Goal: Task Accomplishment & Management: Use online tool/utility

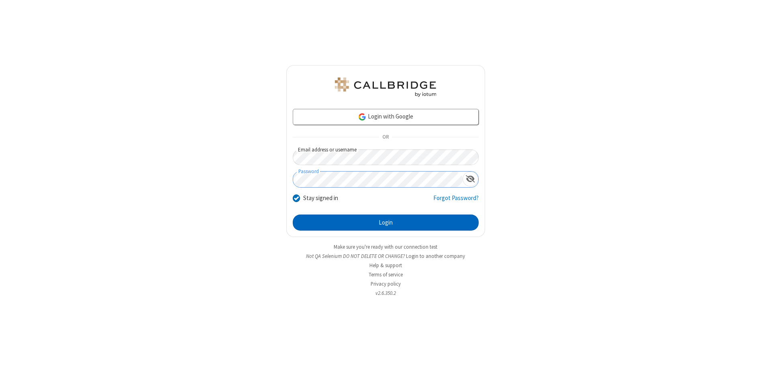
click at [386, 223] on button "Login" at bounding box center [386, 223] width 186 height 16
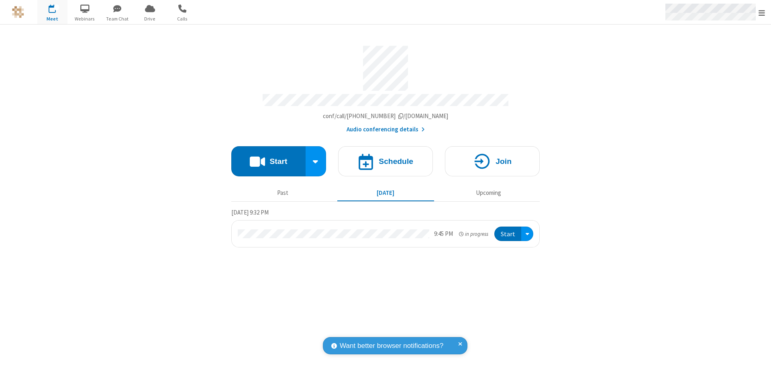
click at [762, 12] on span "Open menu" at bounding box center [762, 13] width 6 height 8
click at [150, 18] on span "Drive" at bounding box center [150, 18] width 30 height 7
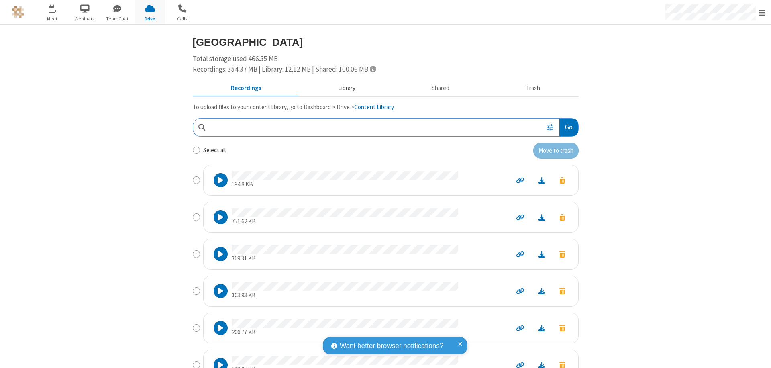
click at [343, 88] on button "Library" at bounding box center [347, 88] width 94 height 15
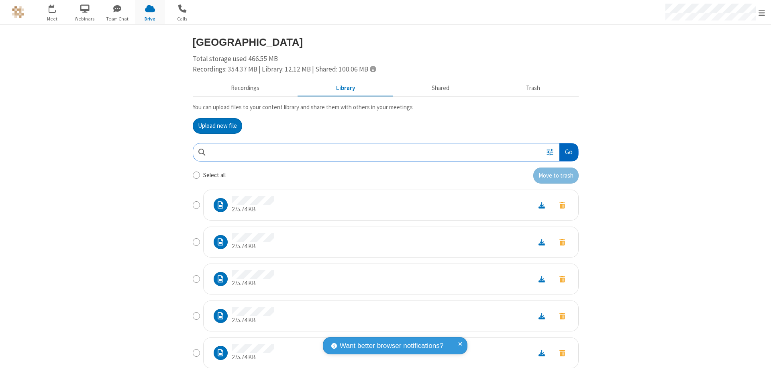
click at [566, 152] on button "Go" at bounding box center [569, 152] width 18 height 18
click at [214, 126] on button "Upload new file" at bounding box center [217, 126] width 49 height 16
